Goal: Information Seeking & Learning: Learn about a topic

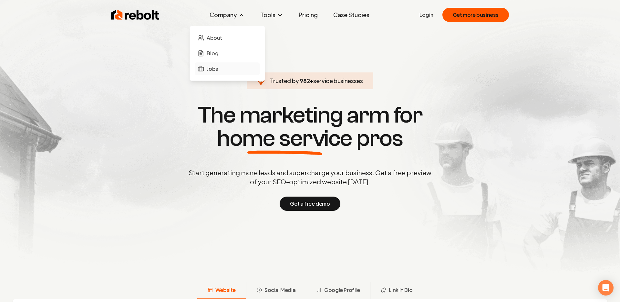
click at [215, 70] on span "Jobs" at bounding box center [212, 69] width 11 height 8
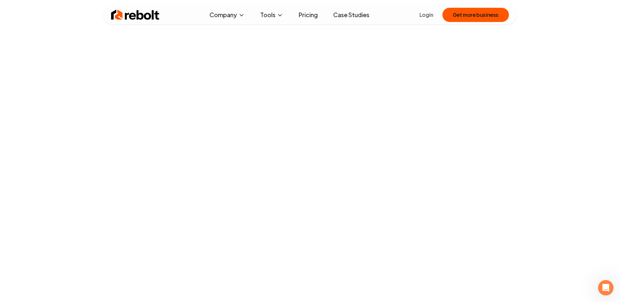
scroll to position [79, 0]
click at [115, 15] on img at bounding box center [135, 14] width 48 height 13
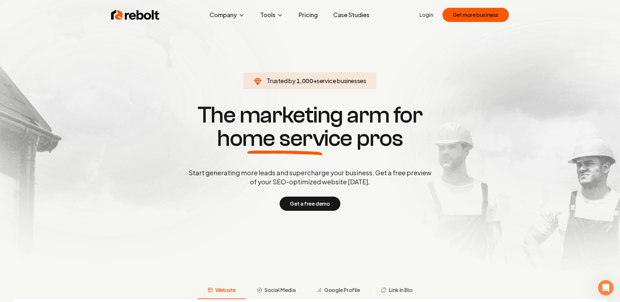
click at [348, 14] on link "Case Studies" at bounding box center [351, 14] width 46 height 13
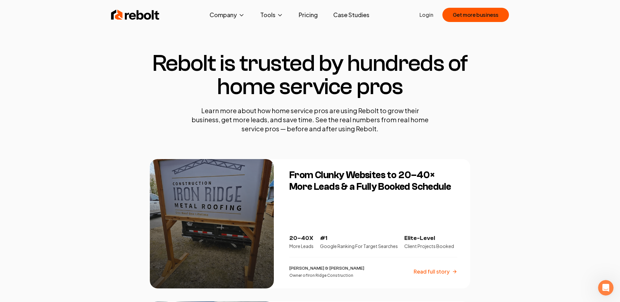
click at [303, 16] on link "Pricing" at bounding box center [307, 14] width 29 height 13
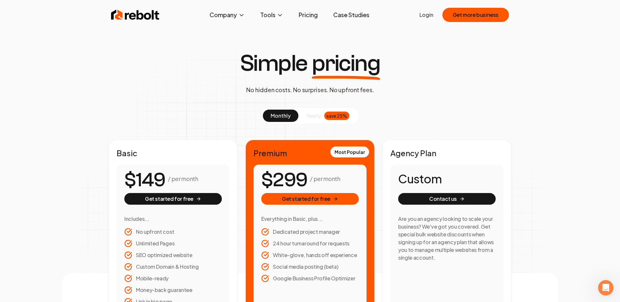
click at [356, 14] on link "Case Studies" at bounding box center [351, 14] width 46 height 13
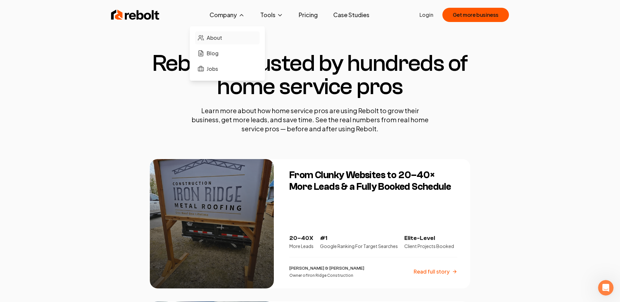
click at [225, 36] on link "About" at bounding box center [227, 37] width 65 height 13
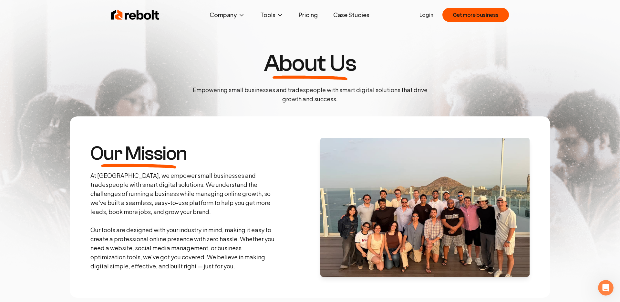
click at [358, 15] on link "Case Studies" at bounding box center [351, 14] width 46 height 13
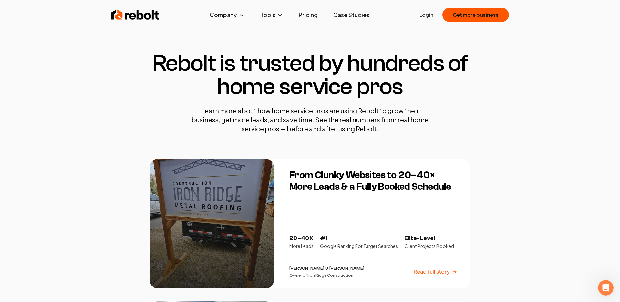
click at [303, 16] on link "Pricing" at bounding box center [307, 14] width 29 height 13
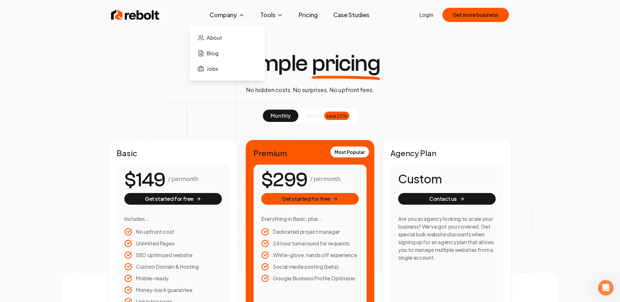
click at [223, 19] on button "Company" at bounding box center [227, 14] width 46 height 13
click at [210, 70] on span "Jobs" at bounding box center [212, 69] width 11 height 8
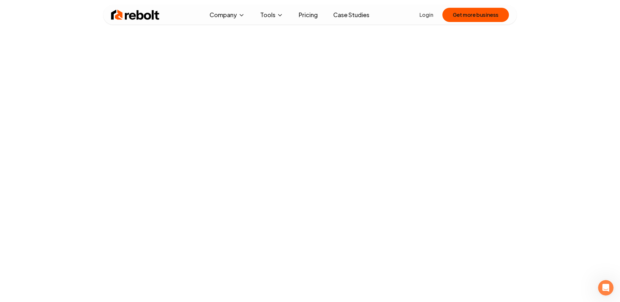
scroll to position [12, 0]
